Goal: Transaction & Acquisition: Purchase product/service

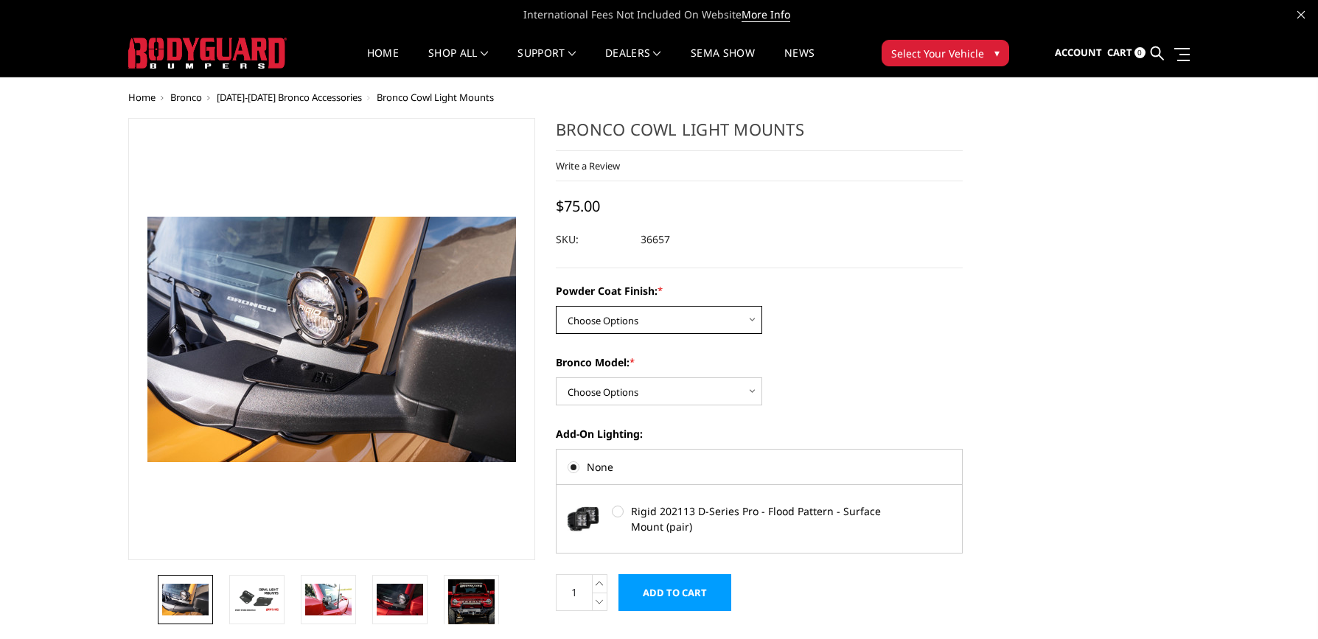
click at [758, 320] on select "Choose Options Bare Metal Textured Black Powder Coat" at bounding box center [659, 320] width 206 height 28
select select "4080"
click at [556, 306] on select "Choose Options Bare Metal Textured Black Powder Coat" at bounding box center [659, 320] width 206 height 28
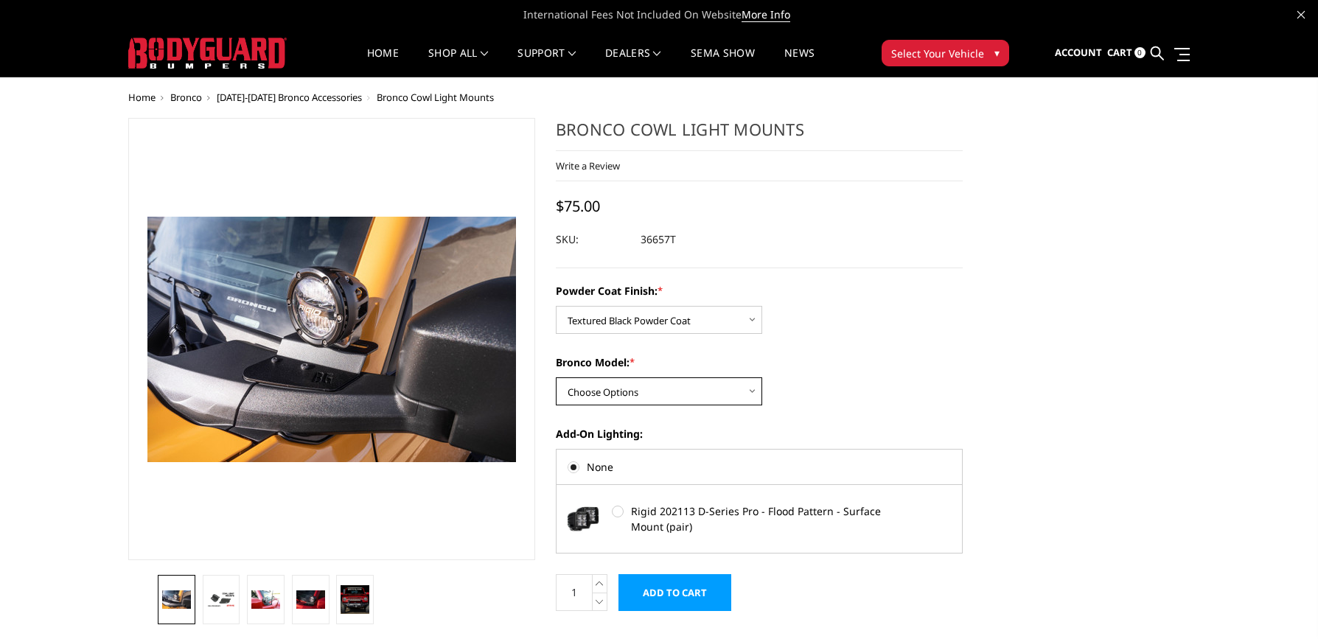
click at [753, 405] on select "Choose Options Base/Badlands/Wildtrak/etc. Raptor" at bounding box center [659, 391] width 206 height 28
select select "4075"
click at [556, 377] on select "Choose Options Base/Badlands/Wildtrak/etc. Raptor" at bounding box center [659, 391] width 206 height 28
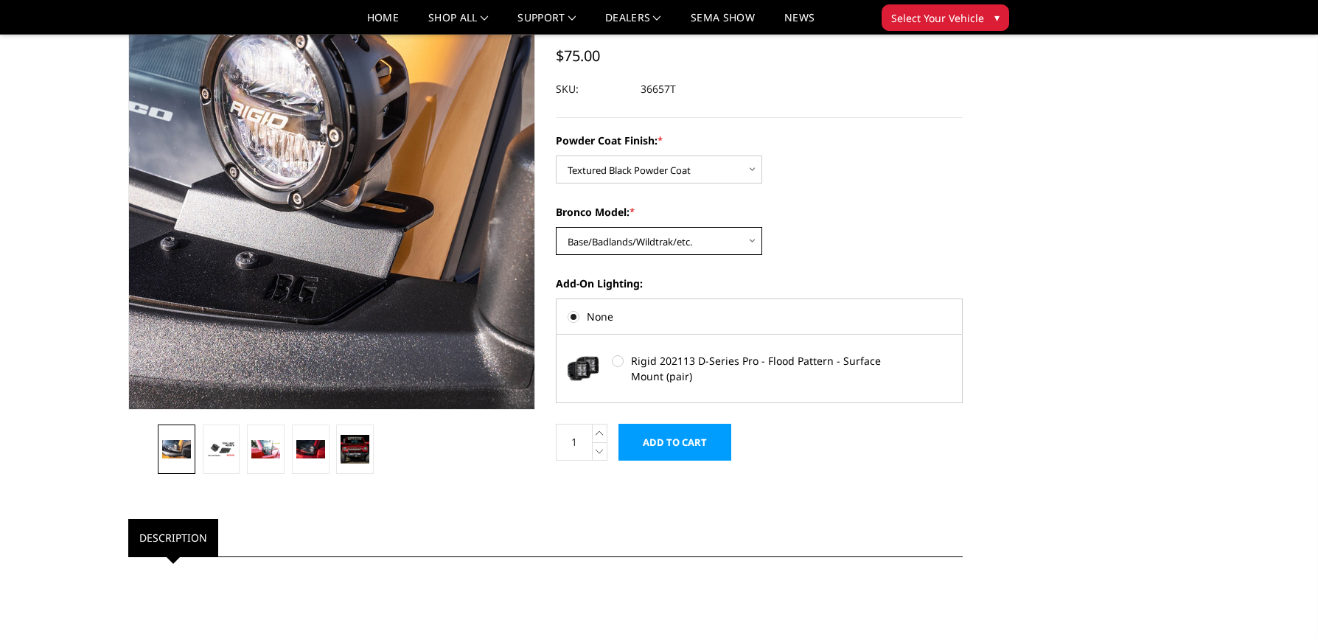
scroll to position [221, 0]
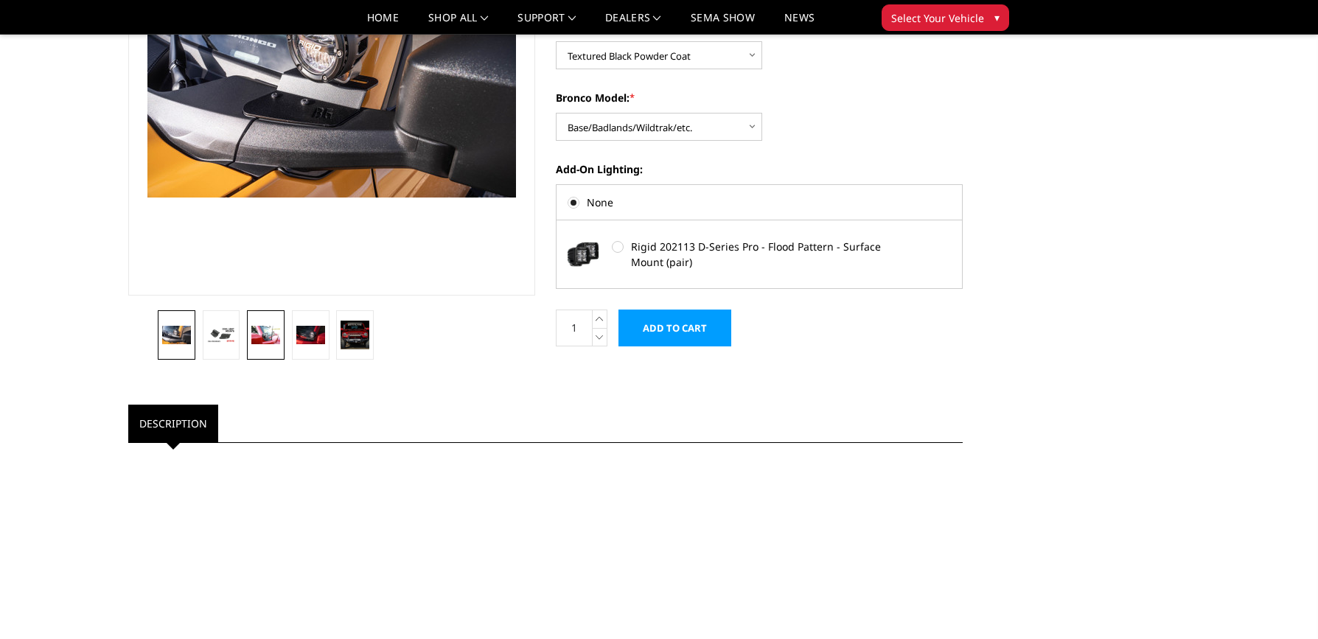
click at [270, 343] on img at bounding box center [265, 335] width 29 height 19
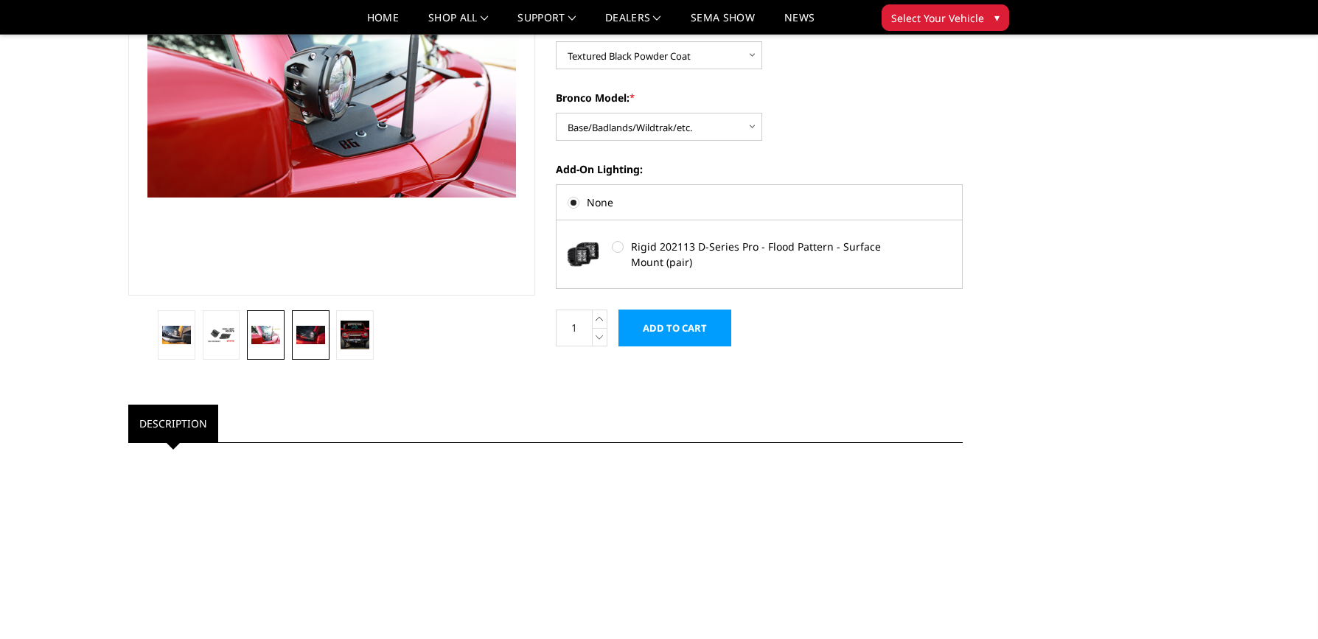
click at [317, 326] on img at bounding box center [310, 335] width 29 height 19
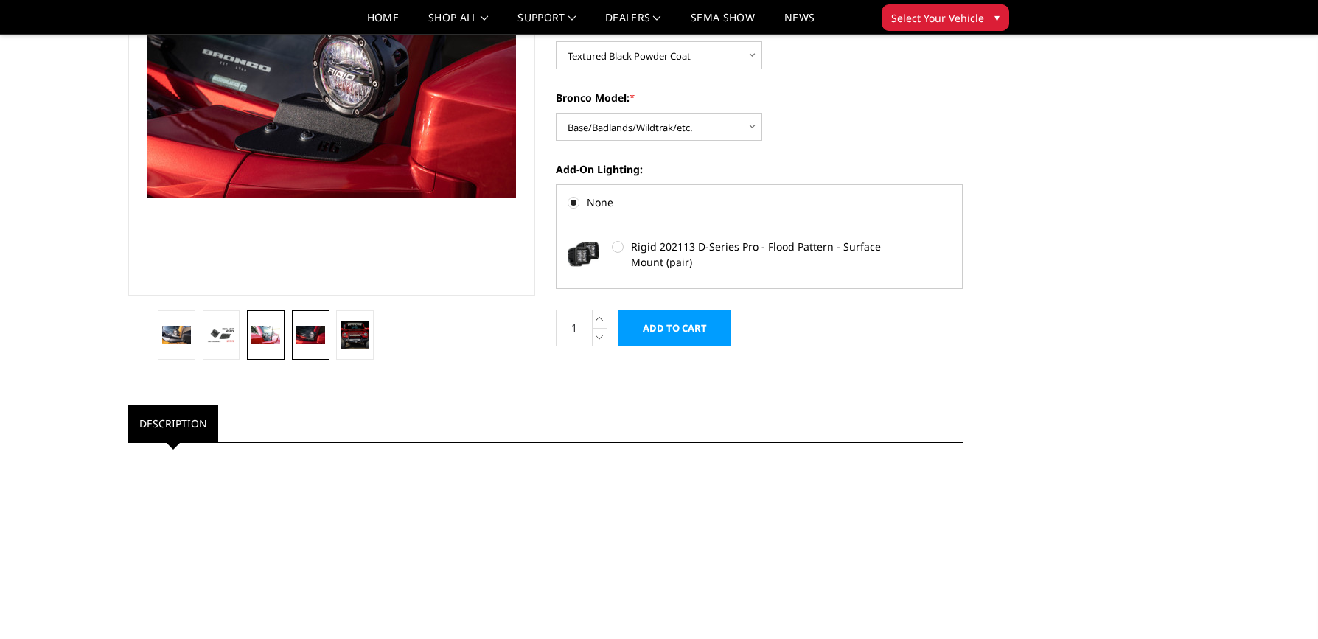
click at [270, 336] on img at bounding box center [265, 335] width 29 height 19
